Goal: Task Accomplishment & Management: Complete application form

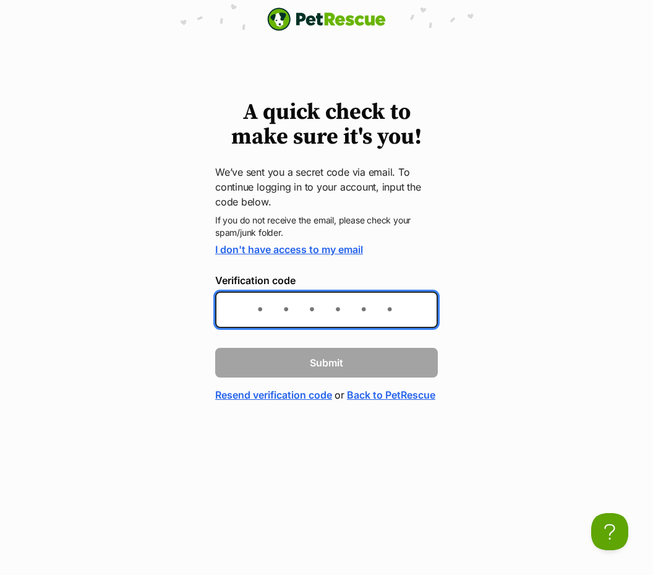
click at [273, 304] on input "Verification code" at bounding box center [326, 309] width 223 height 37
paste input "5e49fd"
type input "5e49fd"
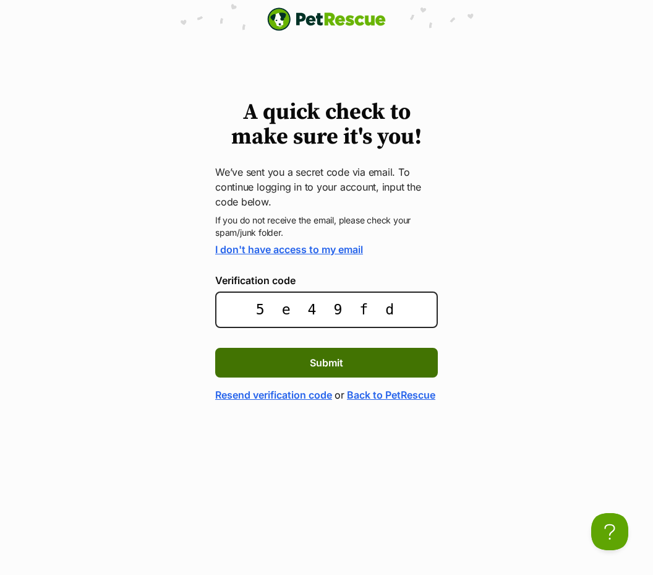
click at [379, 361] on button "Submit" at bounding box center [326, 363] width 223 height 30
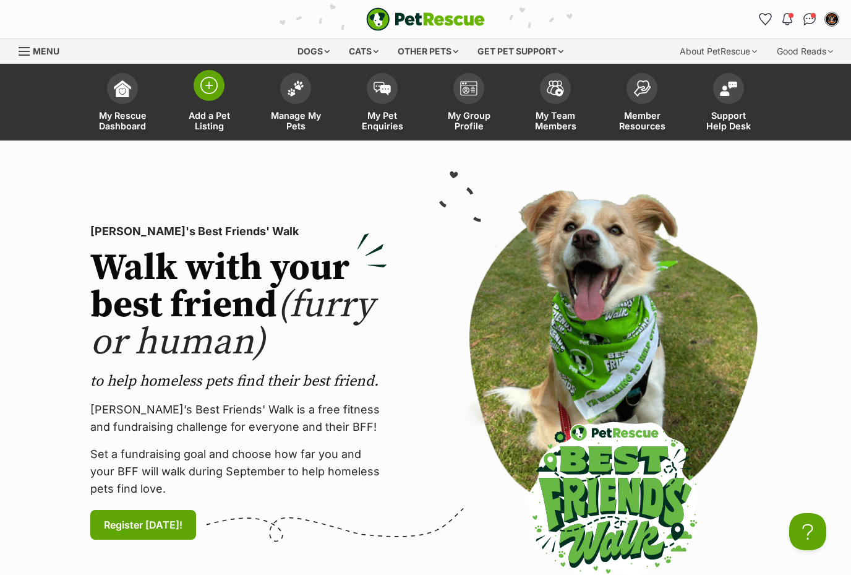
click at [217, 95] on span at bounding box center [209, 85] width 31 height 31
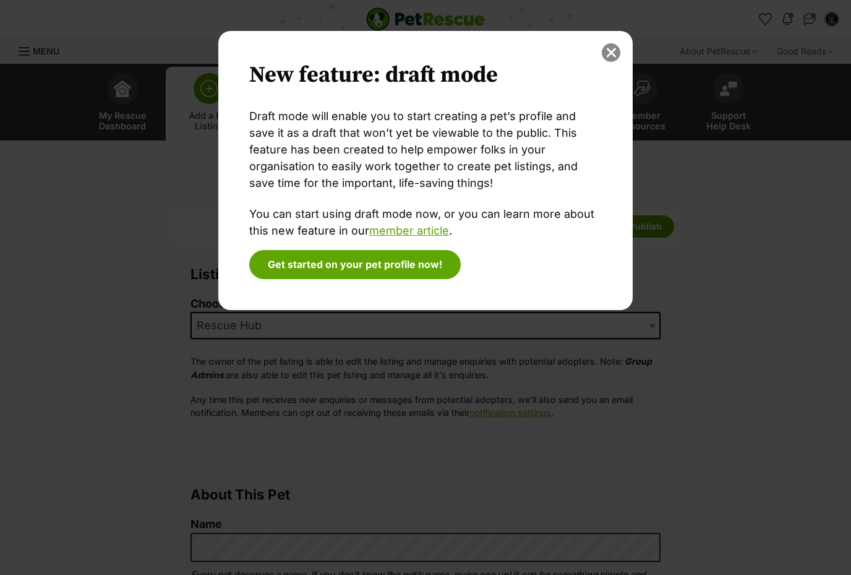
click at [614, 56] on button "close" at bounding box center [611, 52] width 19 height 19
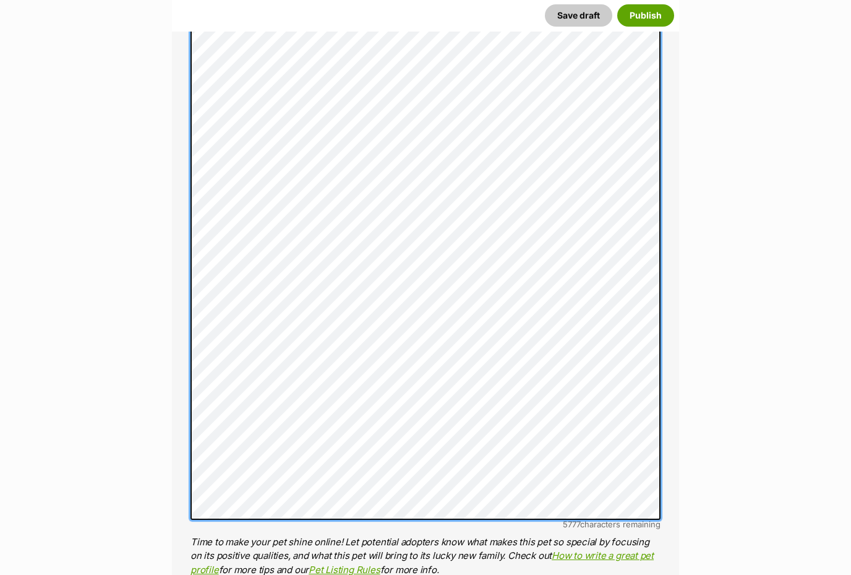
scroll to position [776, 0]
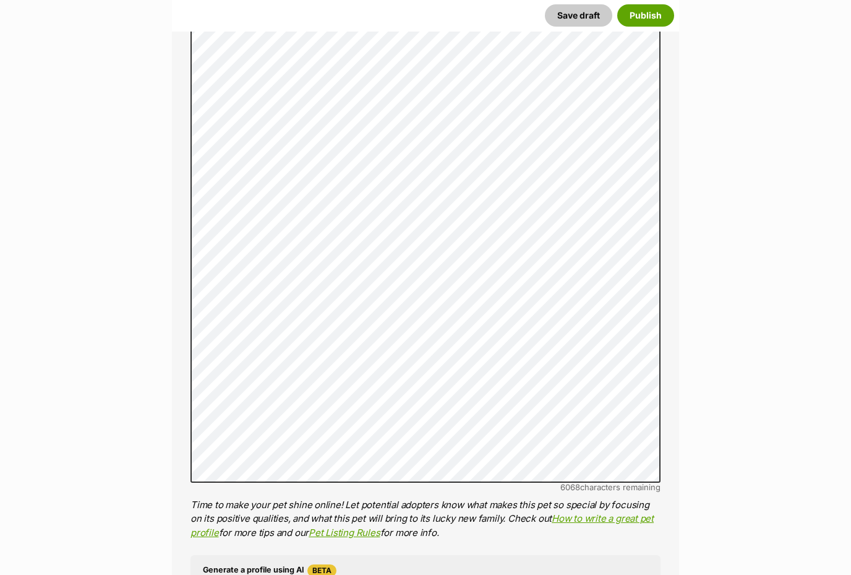
click at [324, 566] on span "Beta" at bounding box center [322, 570] width 29 height 12
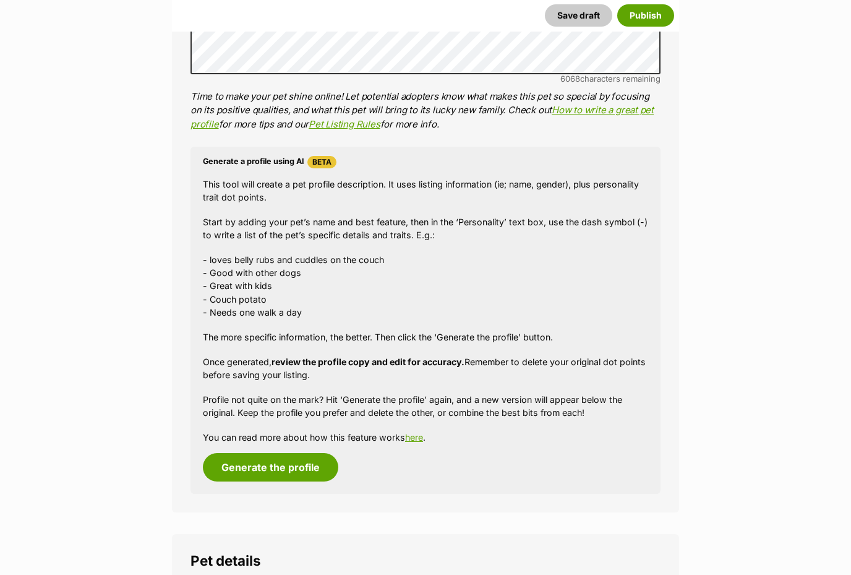
scroll to position [1184, 0]
click at [281, 454] on button "Generate the profile" at bounding box center [270, 468] width 135 height 28
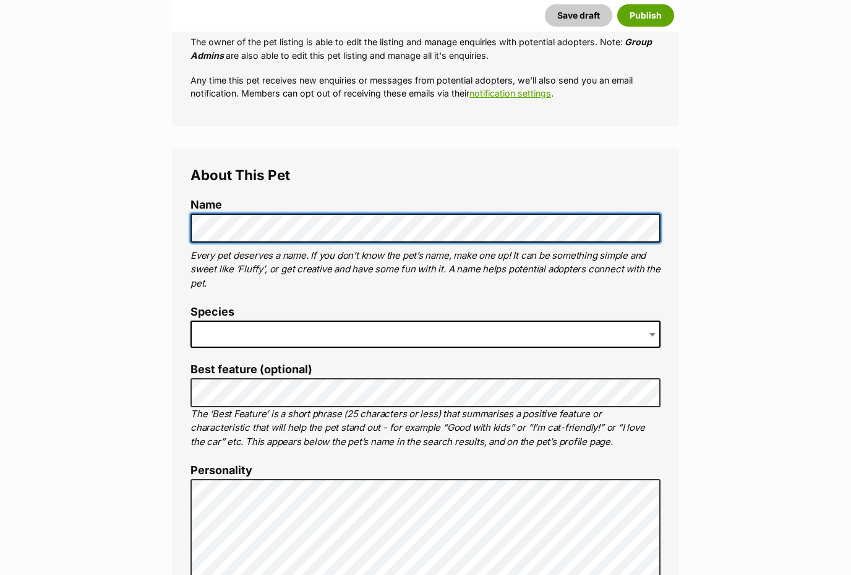
scroll to position [319, 0]
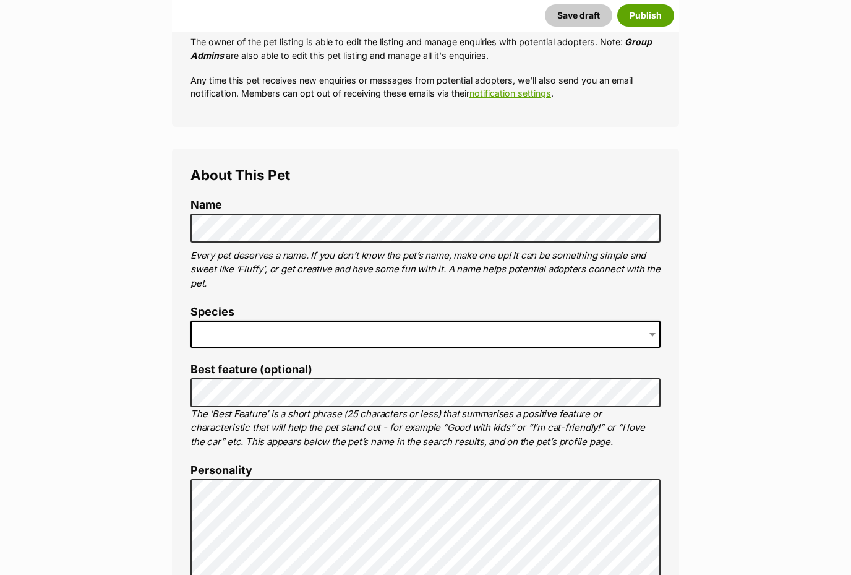
click at [234, 332] on span at bounding box center [426, 333] width 470 height 27
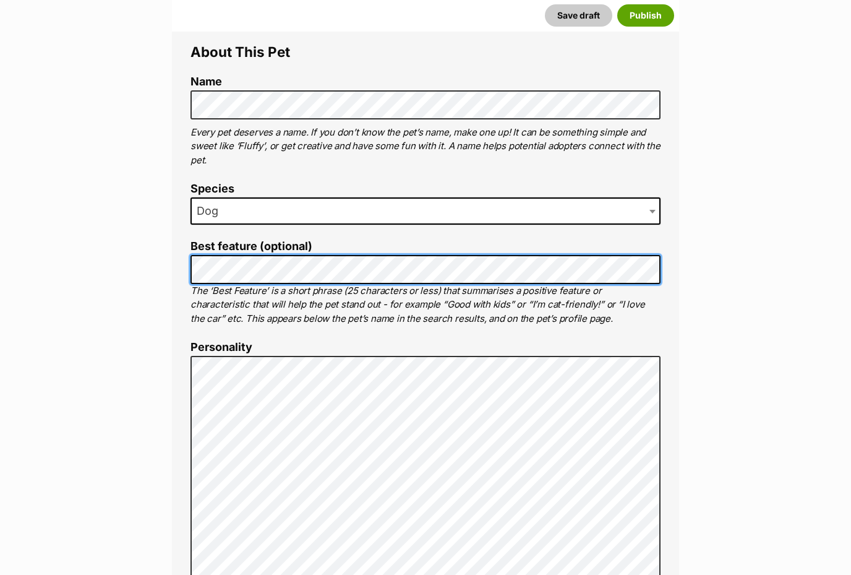
scroll to position [442, 0]
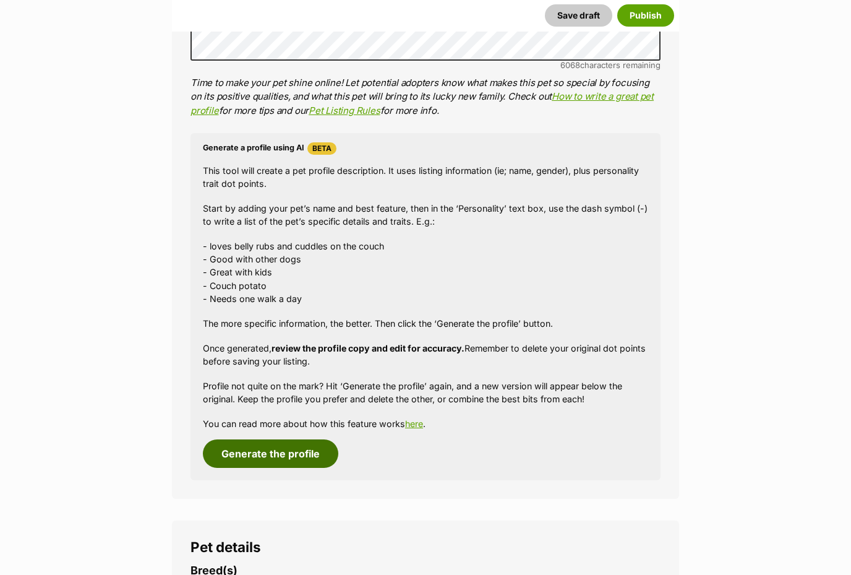
click at [285, 441] on button "Generate the profile" at bounding box center [270, 454] width 135 height 28
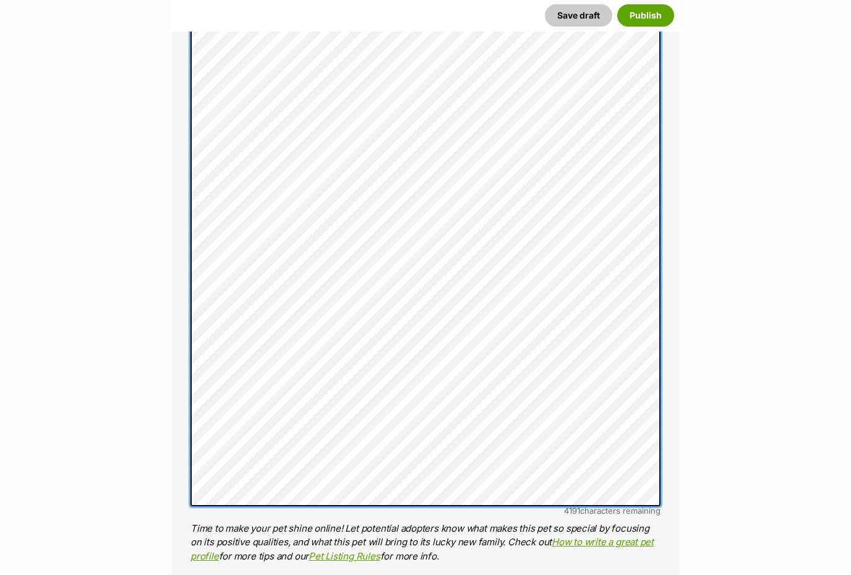
scroll to position [1081, 0]
